Goal: Find contact information: Find contact information

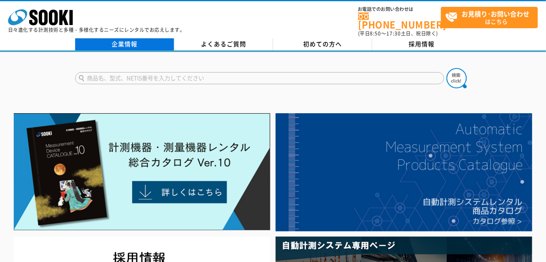
click at [112, 38] on link "企業情報" at bounding box center [124, 44] width 99 height 12
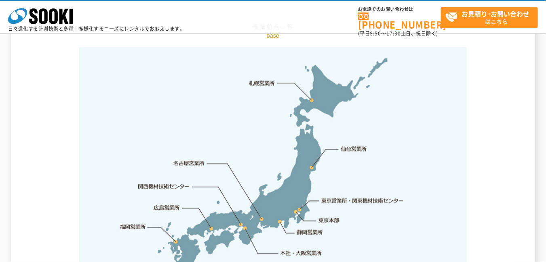
scroll to position [1656, 0]
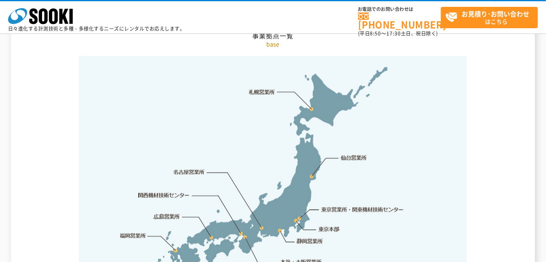
click at [311, 258] on link "本社・大阪営業所" at bounding box center [300, 262] width 42 height 8
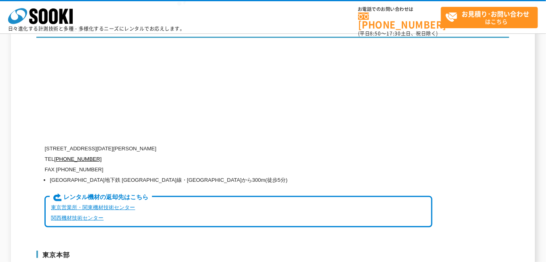
scroll to position [1869, 0]
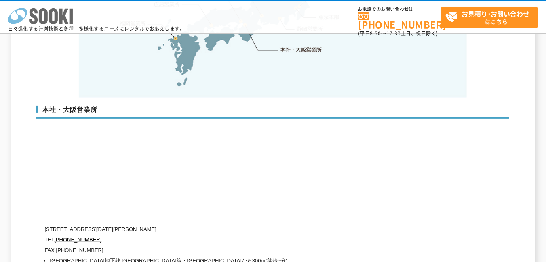
click at [59, 15] on polygon at bounding box center [63, 16] width 9 height 15
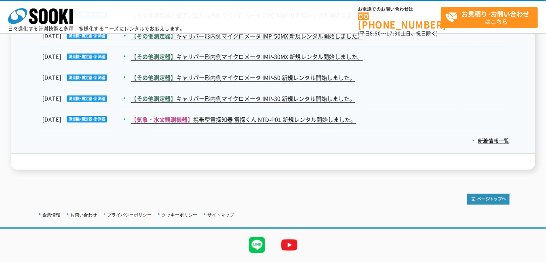
scroll to position [1413, 0]
